Goal: Transaction & Acquisition: Purchase product/service

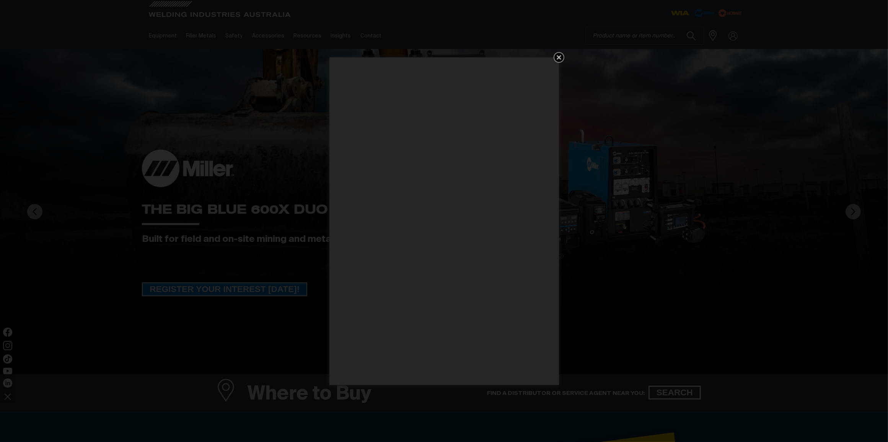
click at [555, 54] on icon "Get 5 WIA Welding Guides Free!" at bounding box center [558, 57] width 9 height 9
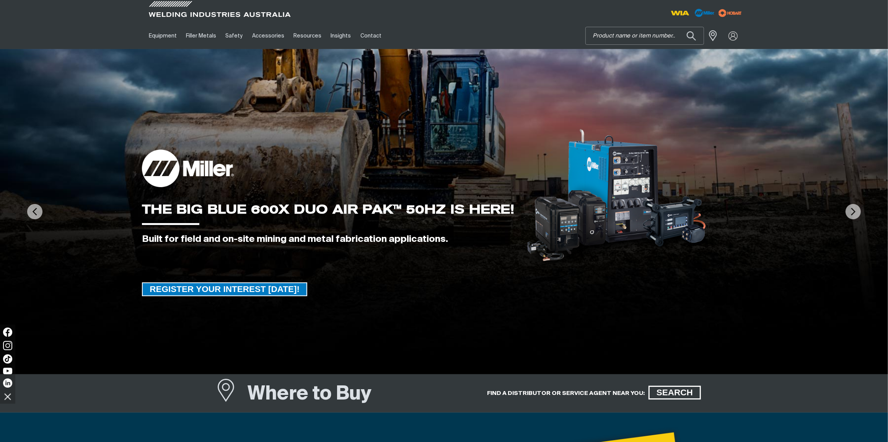
click at [619, 33] on input "Search" at bounding box center [644, 35] width 118 height 17
click at [678, 27] on button "Search products" at bounding box center [691, 36] width 26 height 18
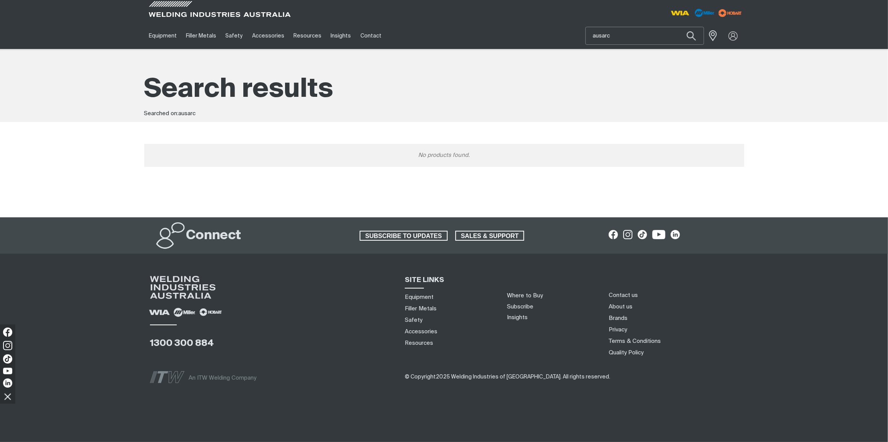
click at [624, 32] on input "ausarc" at bounding box center [644, 35] width 118 height 17
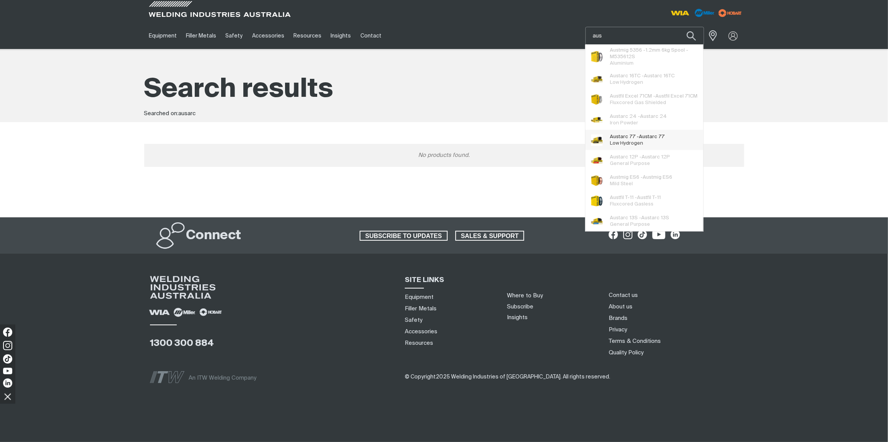
type input "aus"
click at [626, 138] on span "Aus tarc 77 - Aus tarc 77 Low Hydrogen" at bounding box center [637, 139] width 55 height 15
